Goal: Transaction & Acquisition: Purchase product/service

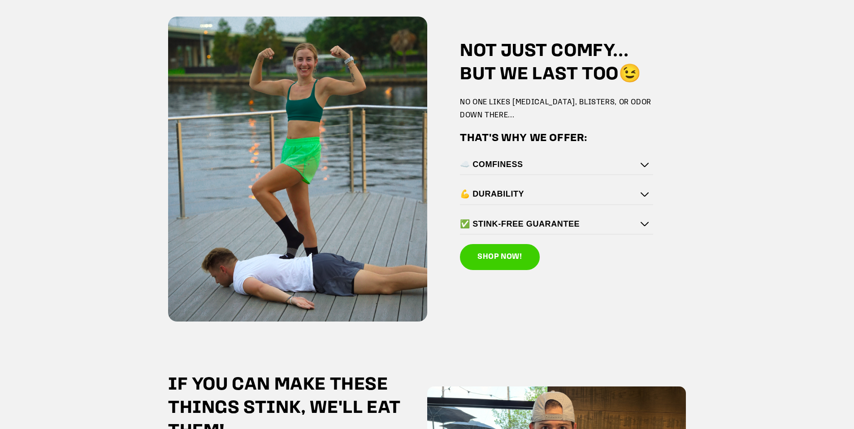
scroll to position [1311, 0]
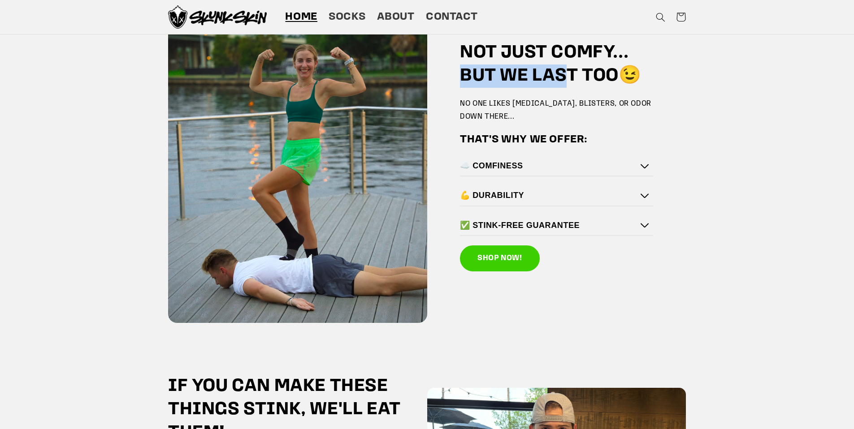
drag, startPoint x: 466, startPoint y: 55, endPoint x: 577, endPoint y: 56, distance: 110.7
click at [577, 56] on h2 "NOT JUST COMFY... BUT WE LAST TOO😉" at bounding box center [556, 64] width 193 height 47
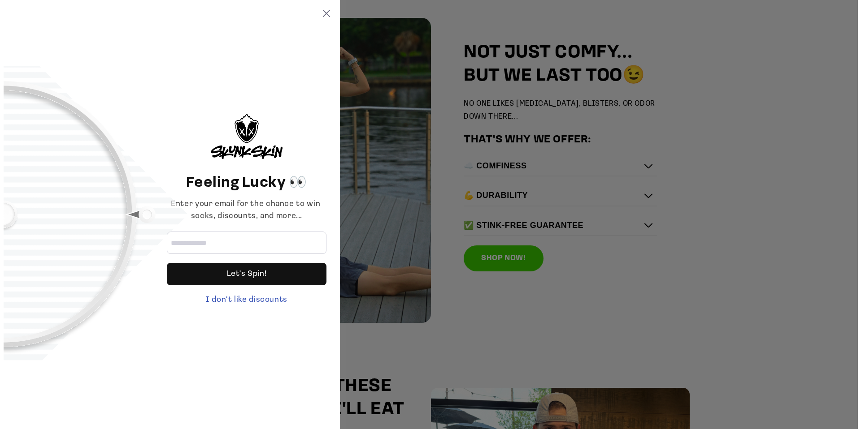
scroll to position [1313, 0]
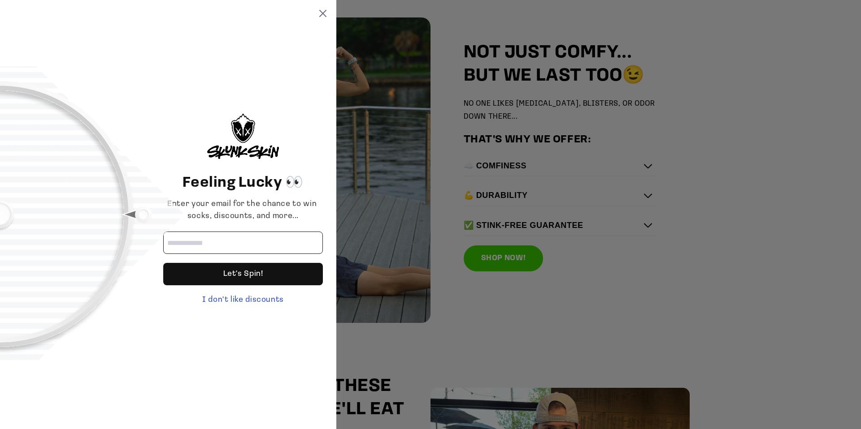
click at [299, 239] on input "Email address" at bounding box center [243, 243] width 160 height 22
type input "**********"
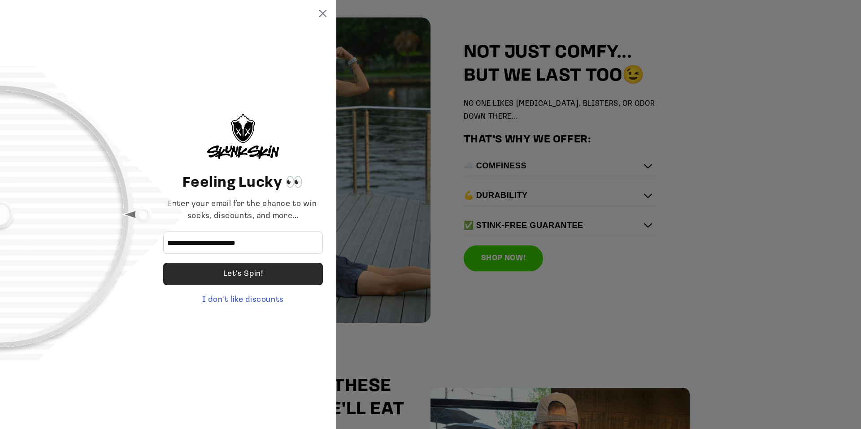
click at [273, 273] on div "Let's Spin!" at bounding box center [243, 274] width 160 height 22
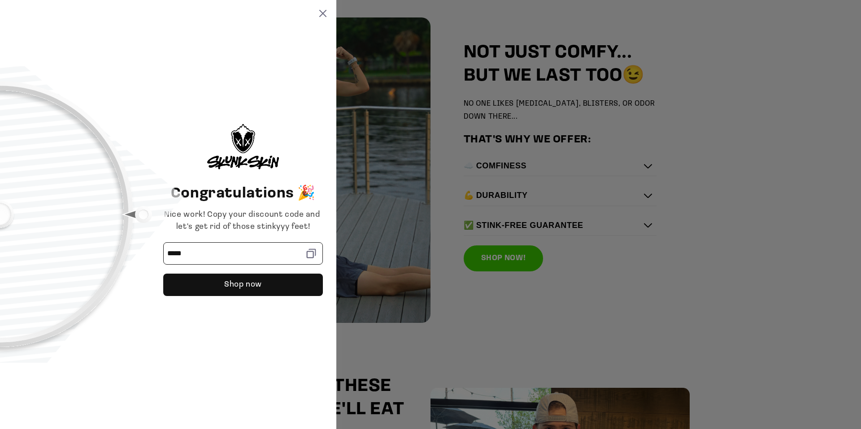
click at [221, 255] on input "*****" at bounding box center [243, 254] width 160 height 22
click at [312, 252] on icon at bounding box center [311, 253] width 13 height 13
click at [315, 251] on rect at bounding box center [312, 252] width 6 height 6
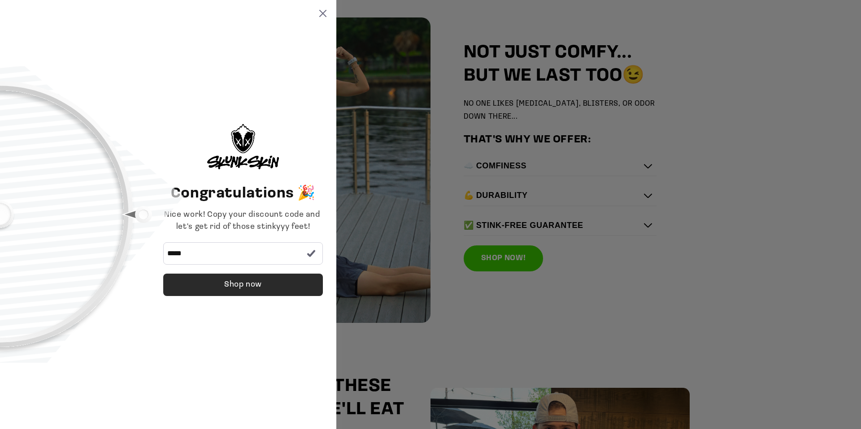
click at [278, 286] on div "Shop now" at bounding box center [243, 285] width 160 height 22
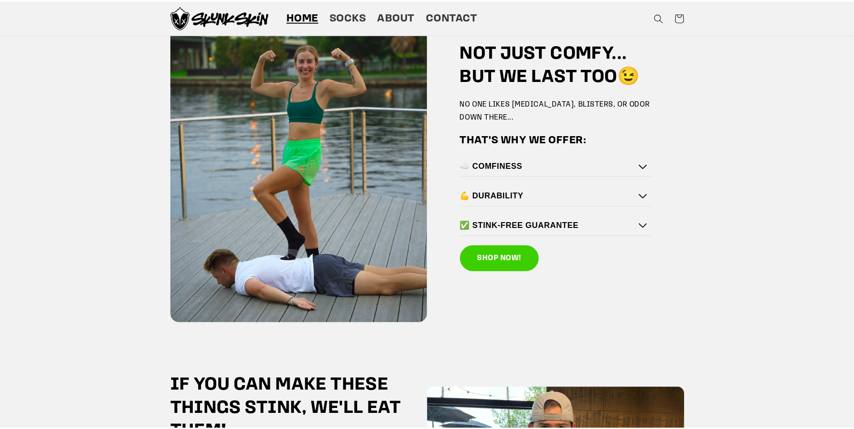
scroll to position [1311, 0]
